Goal: Task Accomplishment & Management: Use online tool/utility

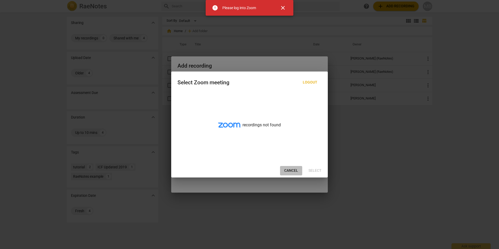
click at [291, 171] on span "Cancel" at bounding box center [291, 170] width 14 height 5
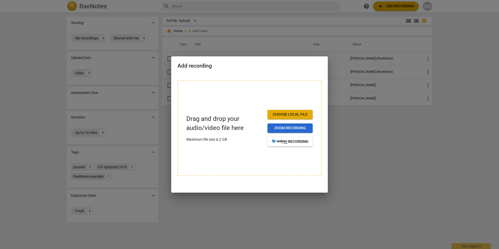
click at [295, 128] on span "Zoom recording" at bounding box center [290, 127] width 37 height 5
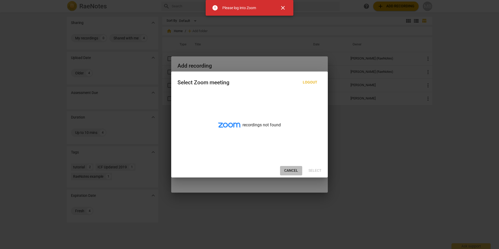
click at [294, 170] on span "Cancel" at bounding box center [291, 170] width 14 height 5
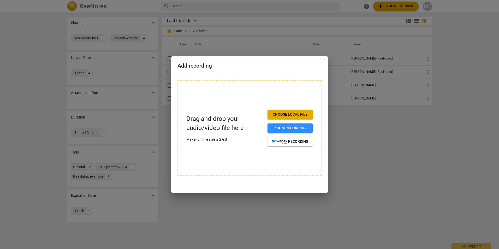
click at [392, 143] on div at bounding box center [249, 124] width 499 height 249
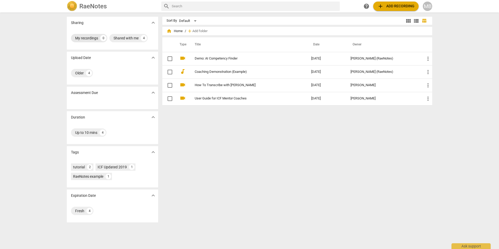
click at [81, 38] on div "My recordings" at bounding box center [86, 37] width 23 height 5
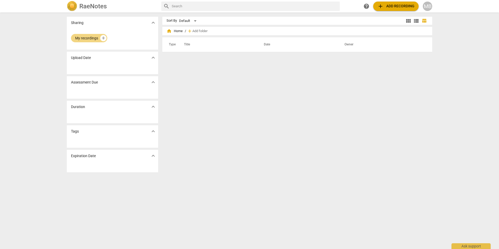
click at [191, 80] on div "Sort By Default view_module view_list table_chart home Home / add Add folder Ty…" at bounding box center [299, 131] width 274 height 228
click at [390, 3] on button "add Add recording" at bounding box center [395, 6] width 45 height 9
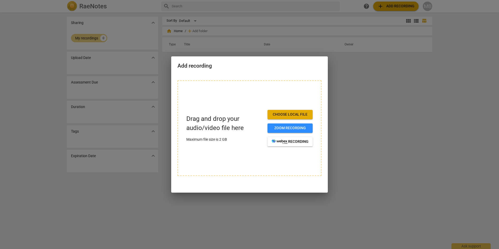
click at [218, 122] on p "Drag and drop your audio/video file here" at bounding box center [224, 123] width 77 height 18
click at [226, 123] on p "Drag and drop your audio/video file here" at bounding box center [224, 123] width 77 height 18
click at [272, 127] on span "Zoom recording" at bounding box center [290, 127] width 37 height 5
